Goal: Transaction & Acquisition: Purchase product/service

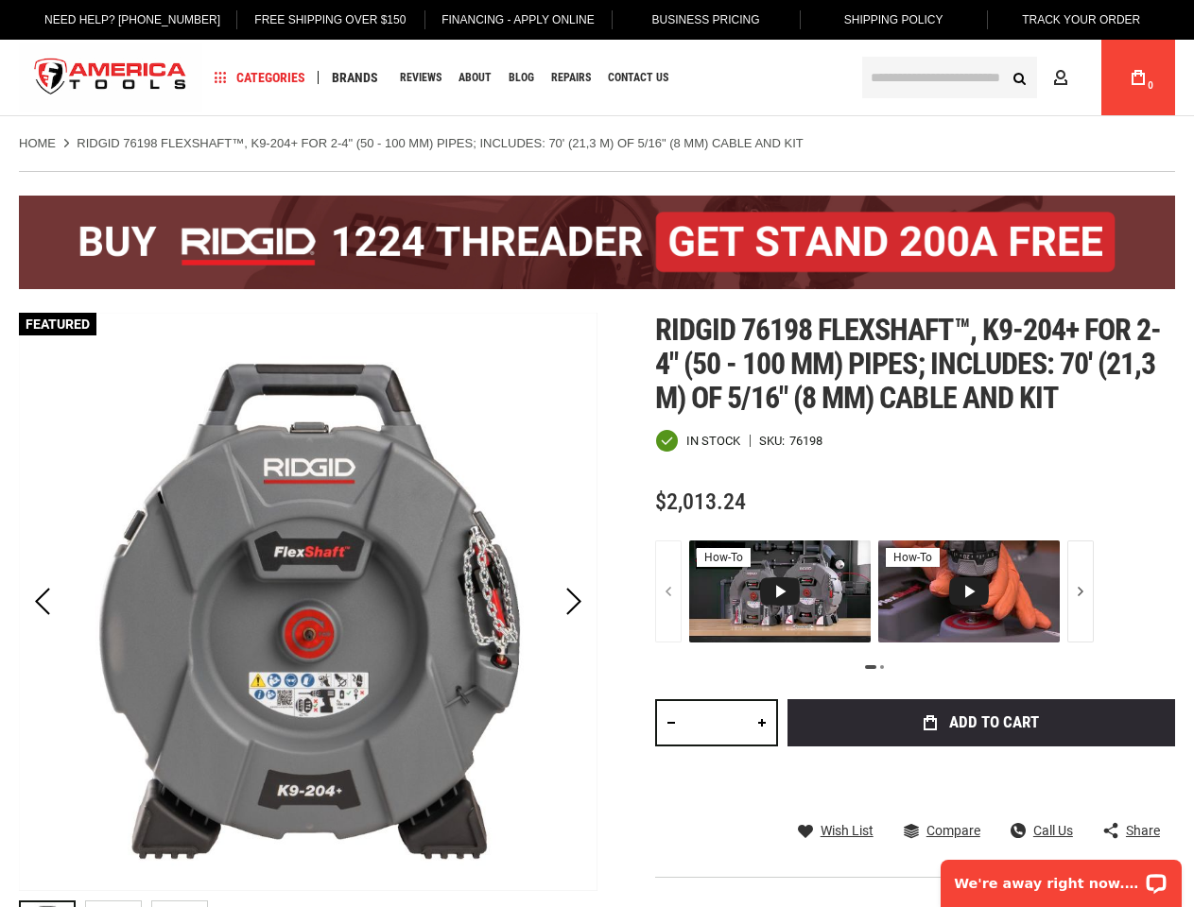
click at [596, 454] on div "Next" at bounding box center [573, 602] width 47 height 578
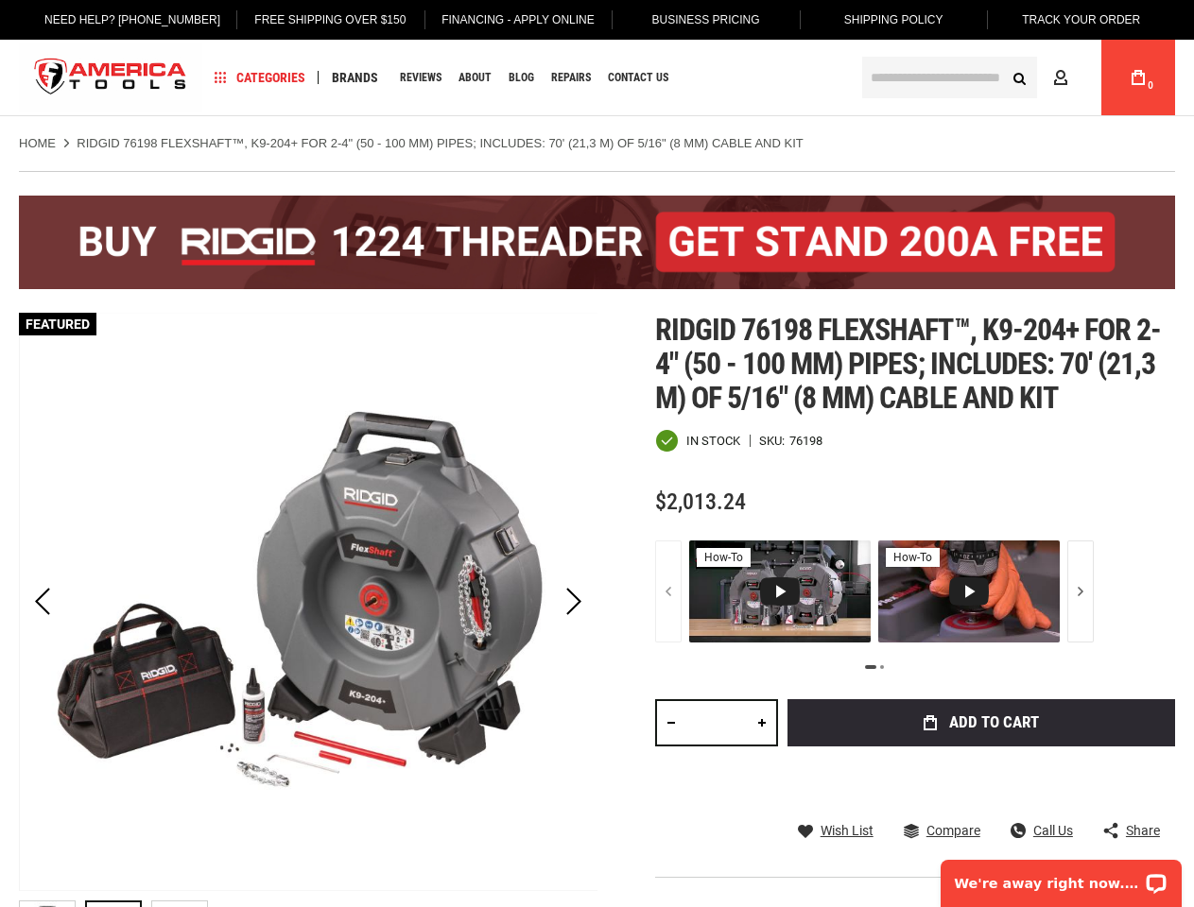
click at [316, 20] on link "Free Shipping Over $150" at bounding box center [329, 20] width 180 height 40
click at [260, 77] on span "Categories" at bounding box center [260, 77] width 91 height 13
click at [354, 77] on span "Brands" at bounding box center [355, 77] width 46 height 13
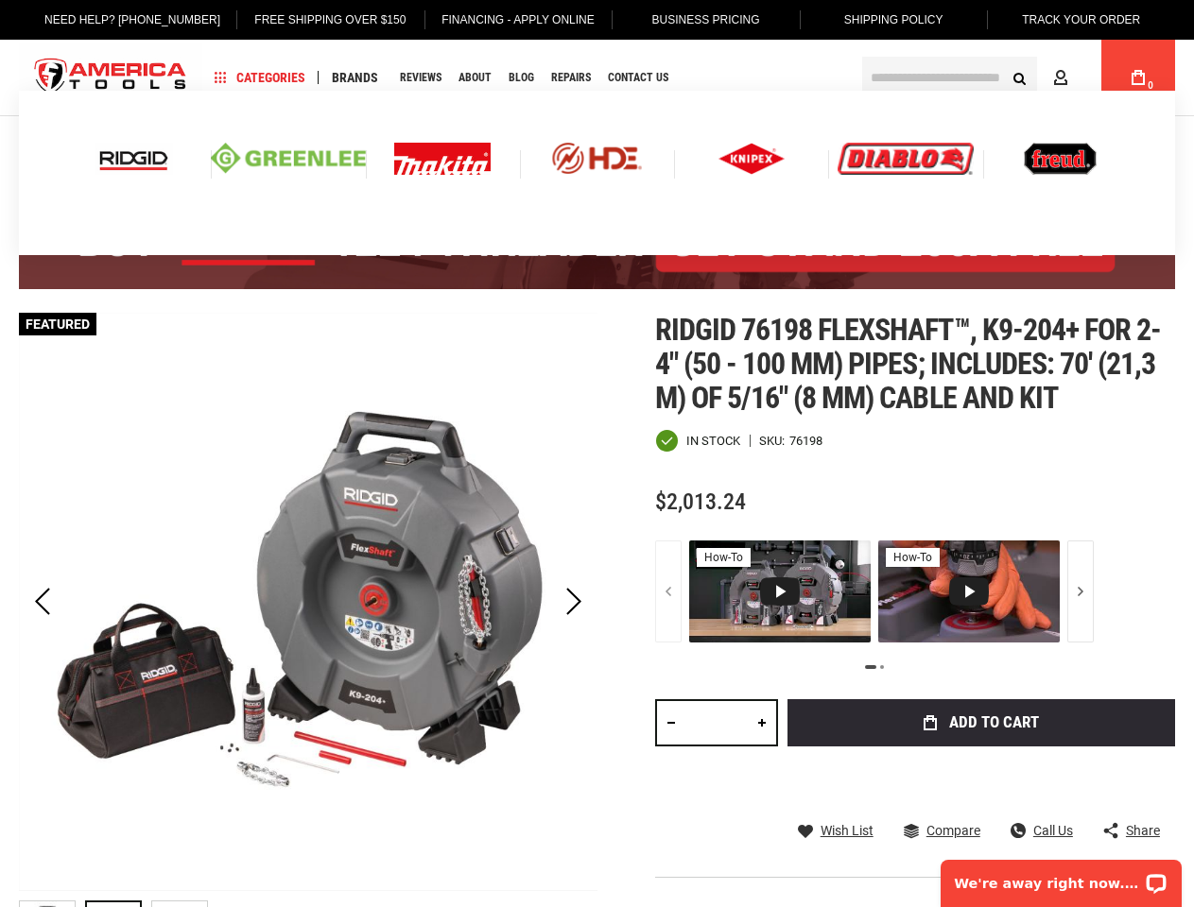
click at [43, 602] on div "Previous" at bounding box center [42, 602] width 47 height 66
click at [574, 602] on div "Next" at bounding box center [573, 602] width 47 height 66
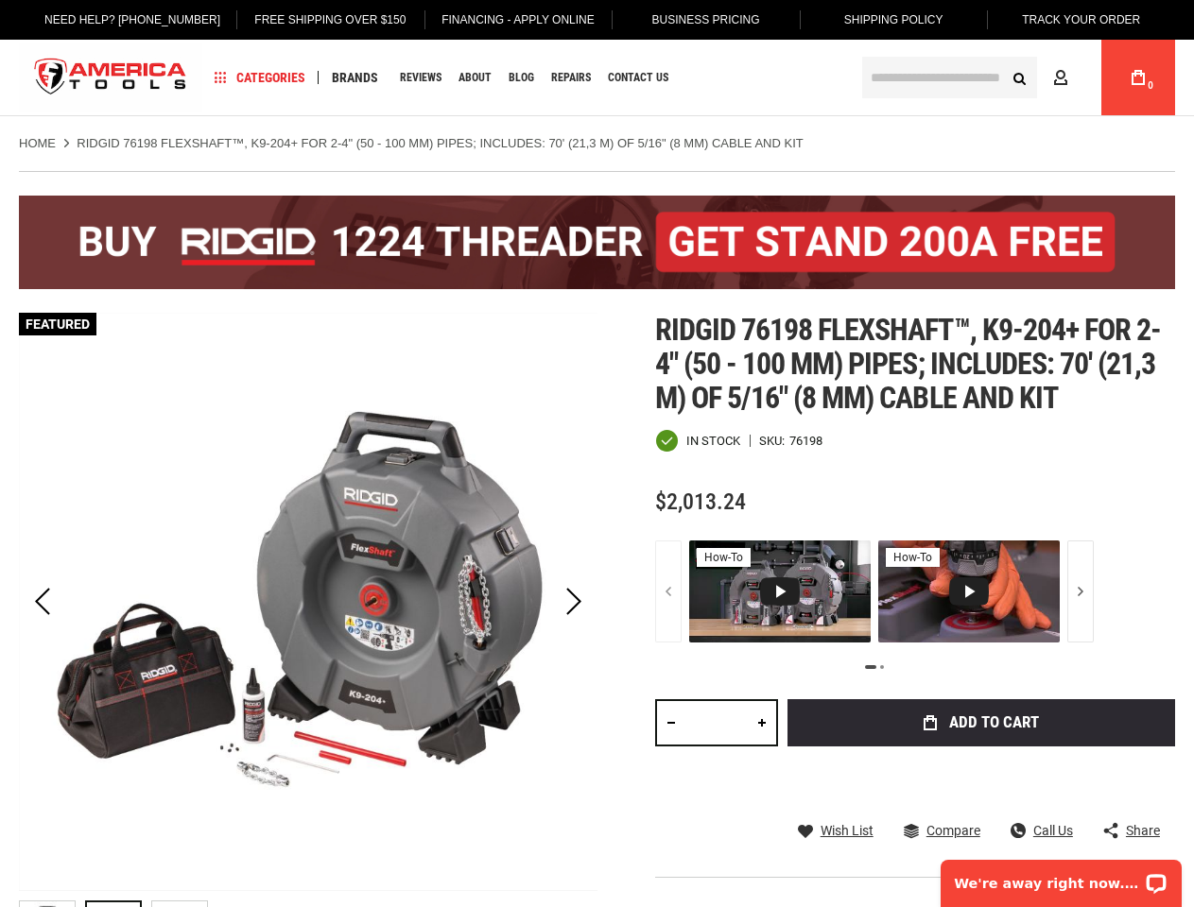
click at [915, 752] on div "Add to Cart" at bounding box center [980, 751] width 387 height 104
click at [981, 724] on span "Add to Cart" at bounding box center [994, 722] width 90 height 16
